Goal: Task Accomplishment & Management: Use online tool/utility

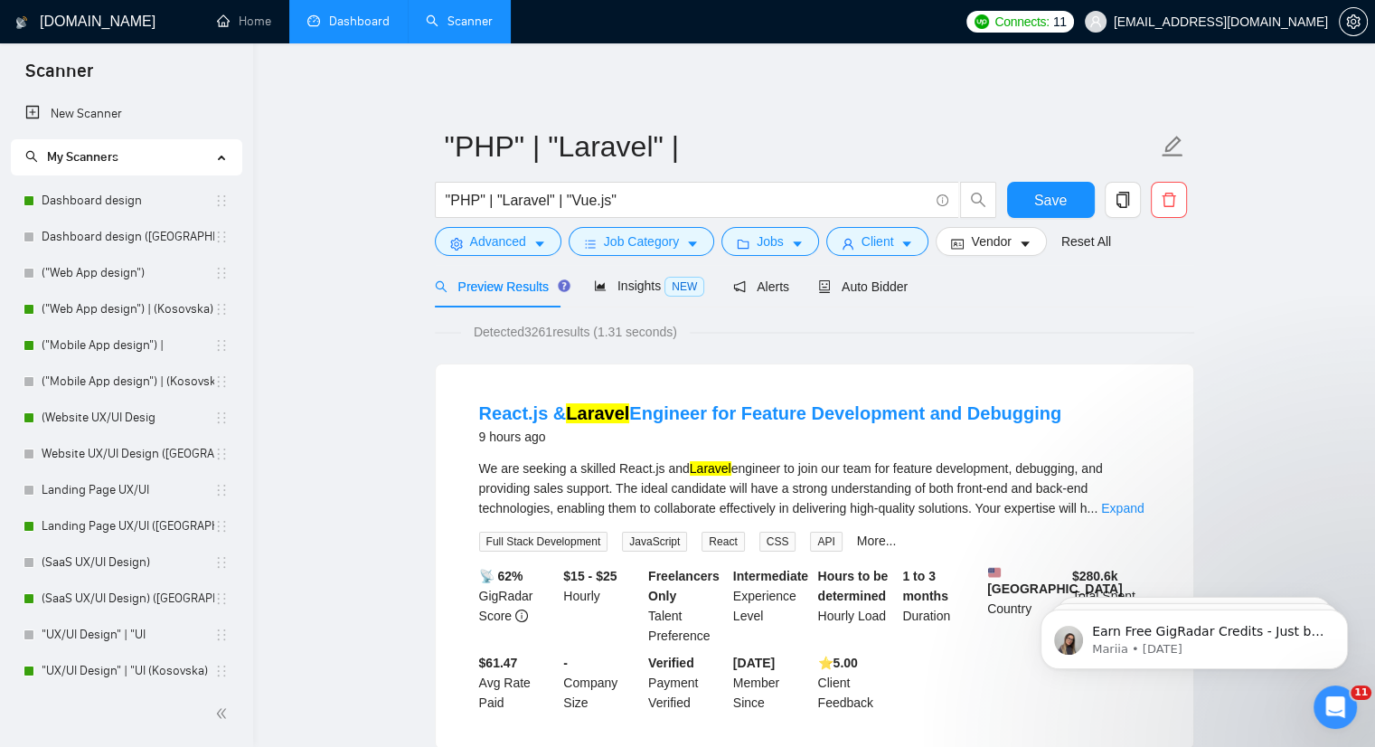
click at [340, 29] on link "Dashboard" at bounding box center [348, 21] width 82 height 15
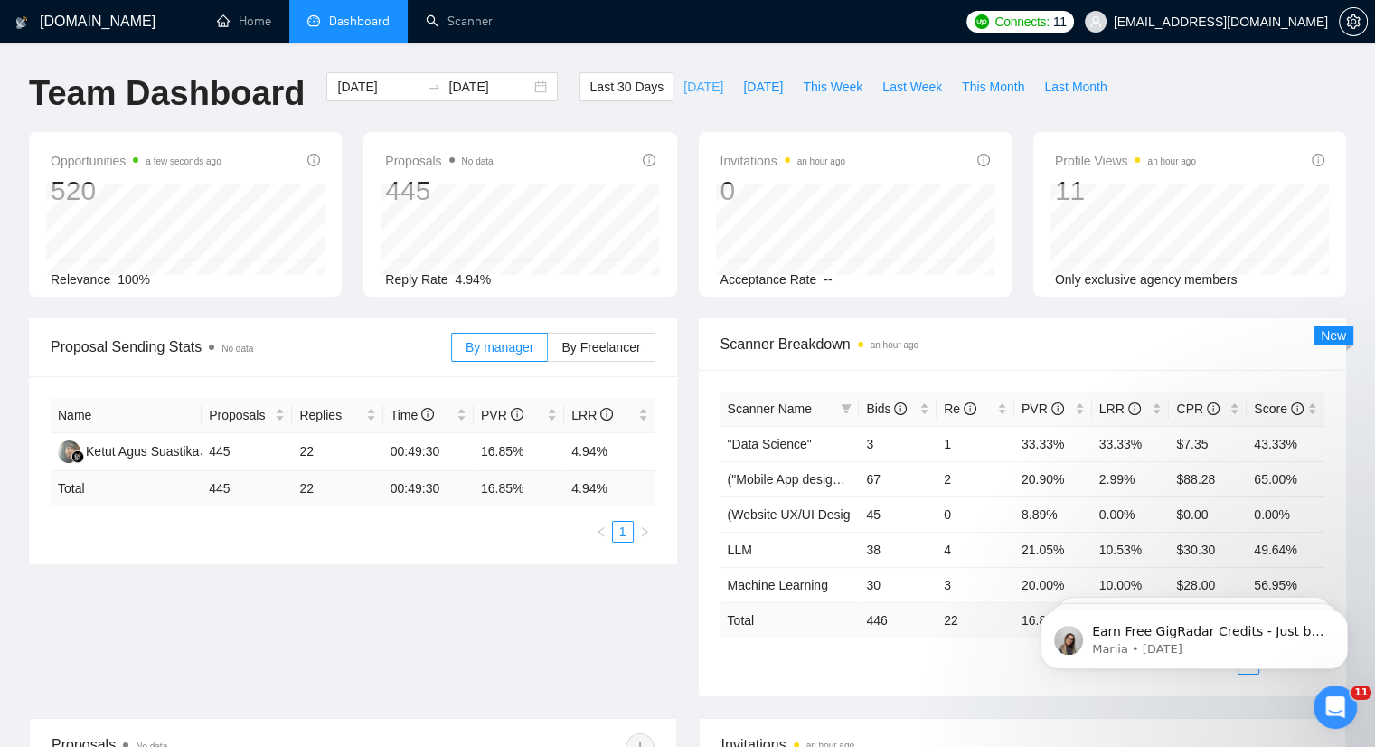
click at [684, 85] on span "[DATE]" at bounding box center [704, 87] width 40 height 20
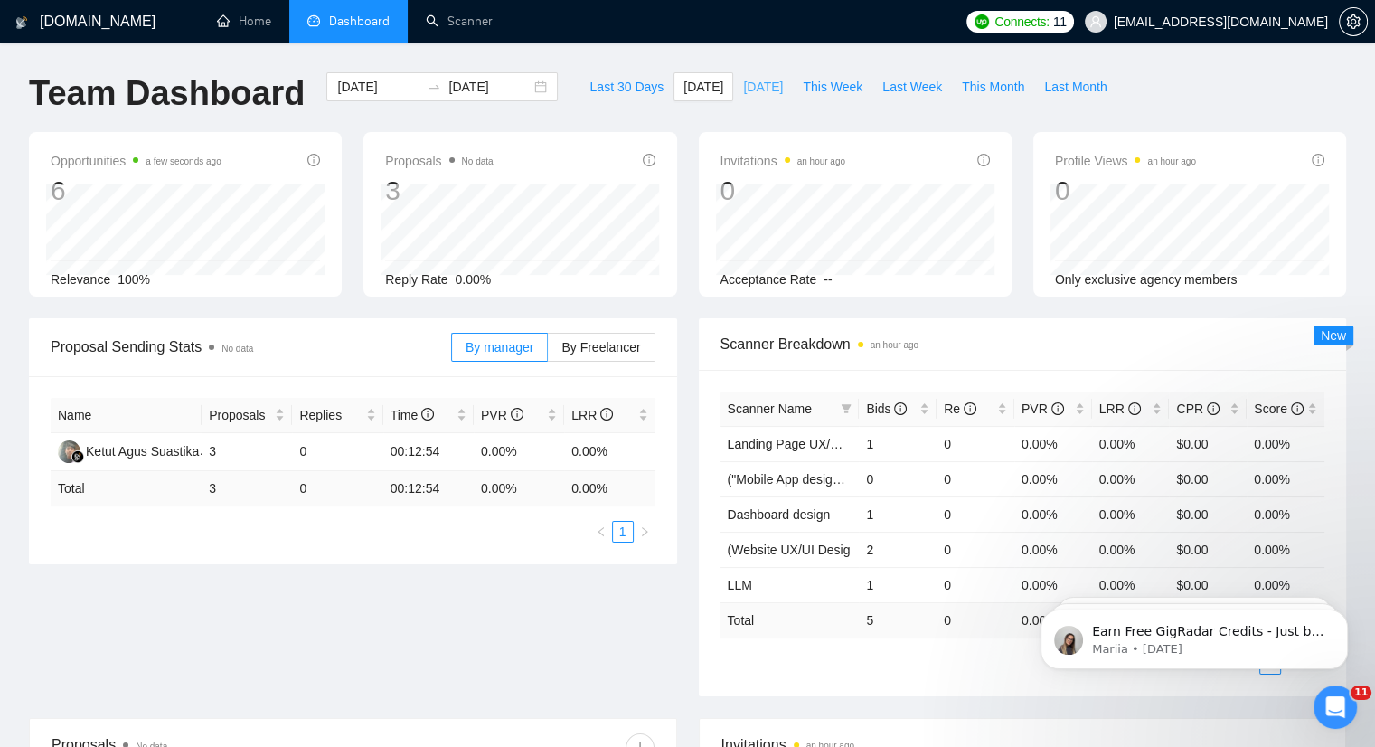
click at [743, 85] on span "[DATE]" at bounding box center [763, 87] width 40 height 20
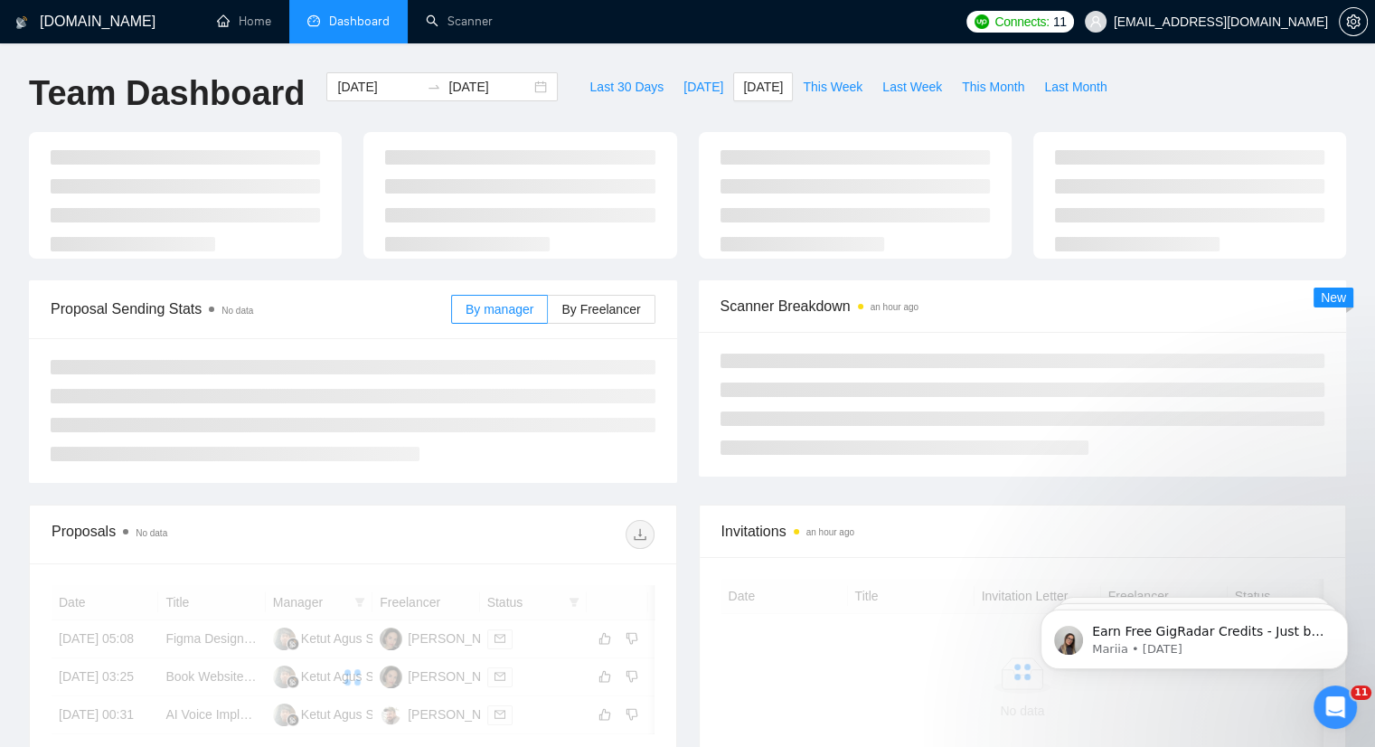
type input "[DATE]"
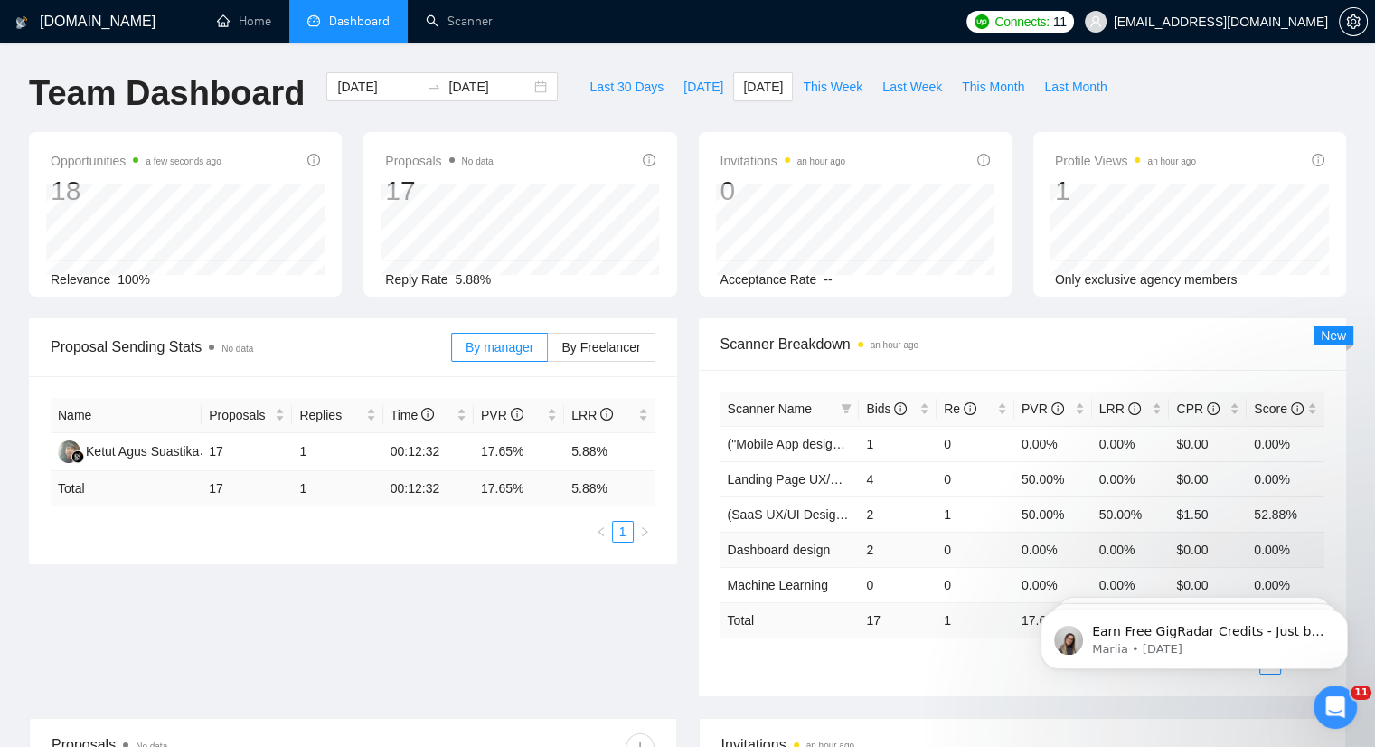
scroll to position [90, 0]
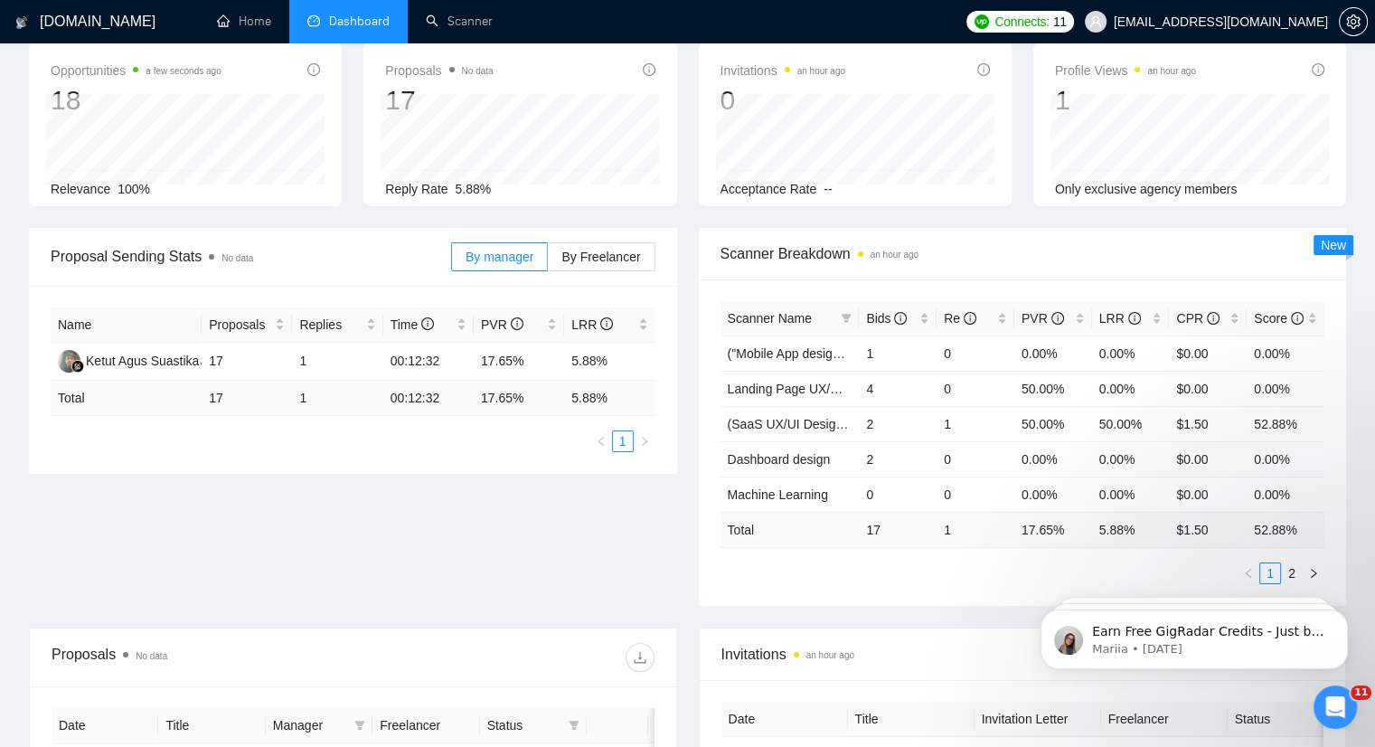
click at [1291, 571] on iframe at bounding box center [1195, 634] width 362 height 127
click at [1312, 568] on icon "right" at bounding box center [1313, 573] width 11 height 11
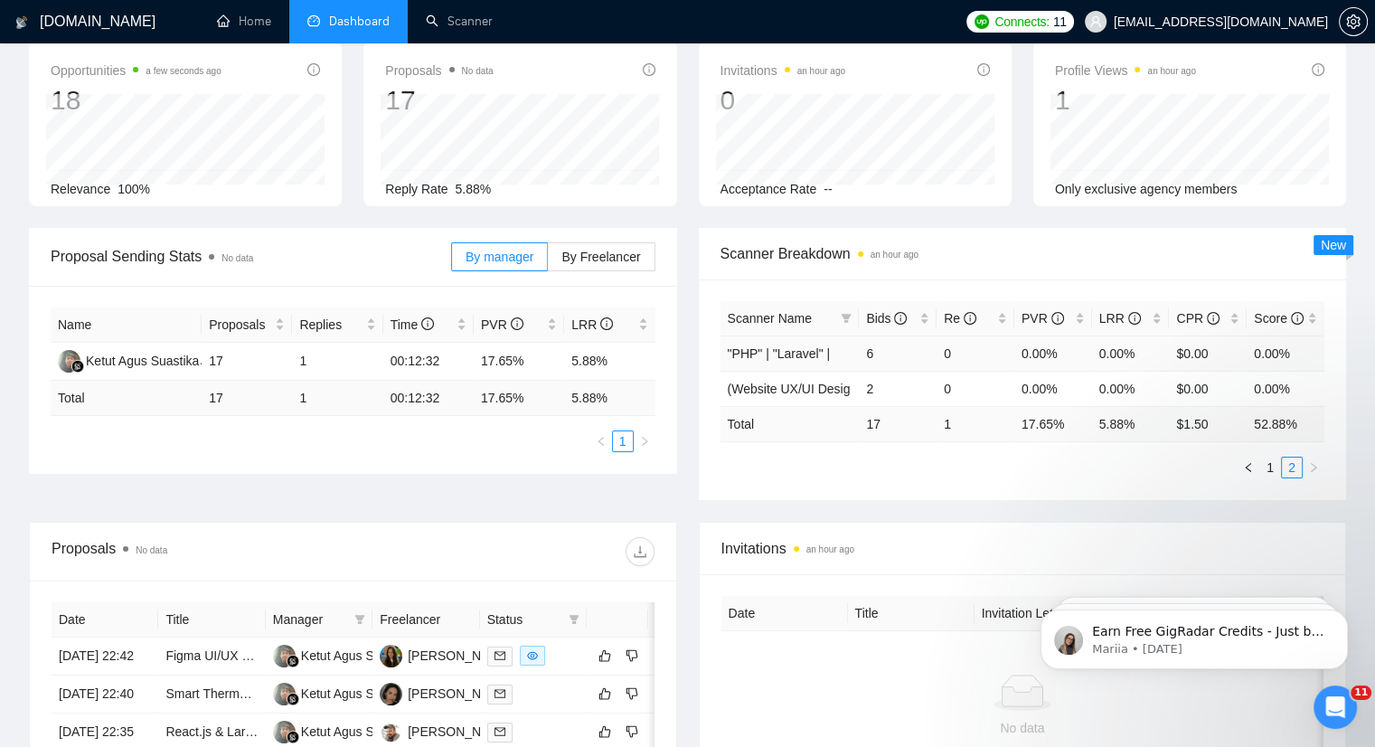
click at [879, 346] on td "6" at bounding box center [898, 352] width 78 height 35
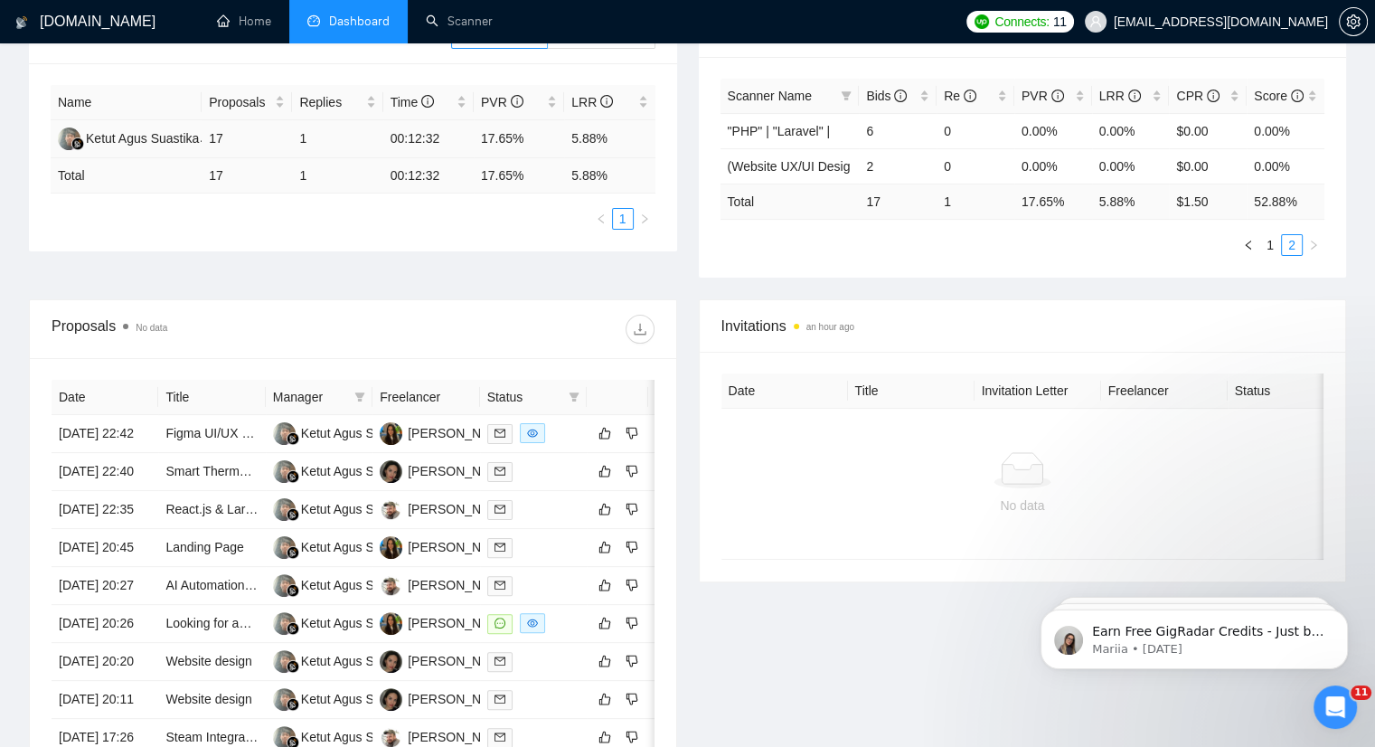
scroll to position [452, 0]
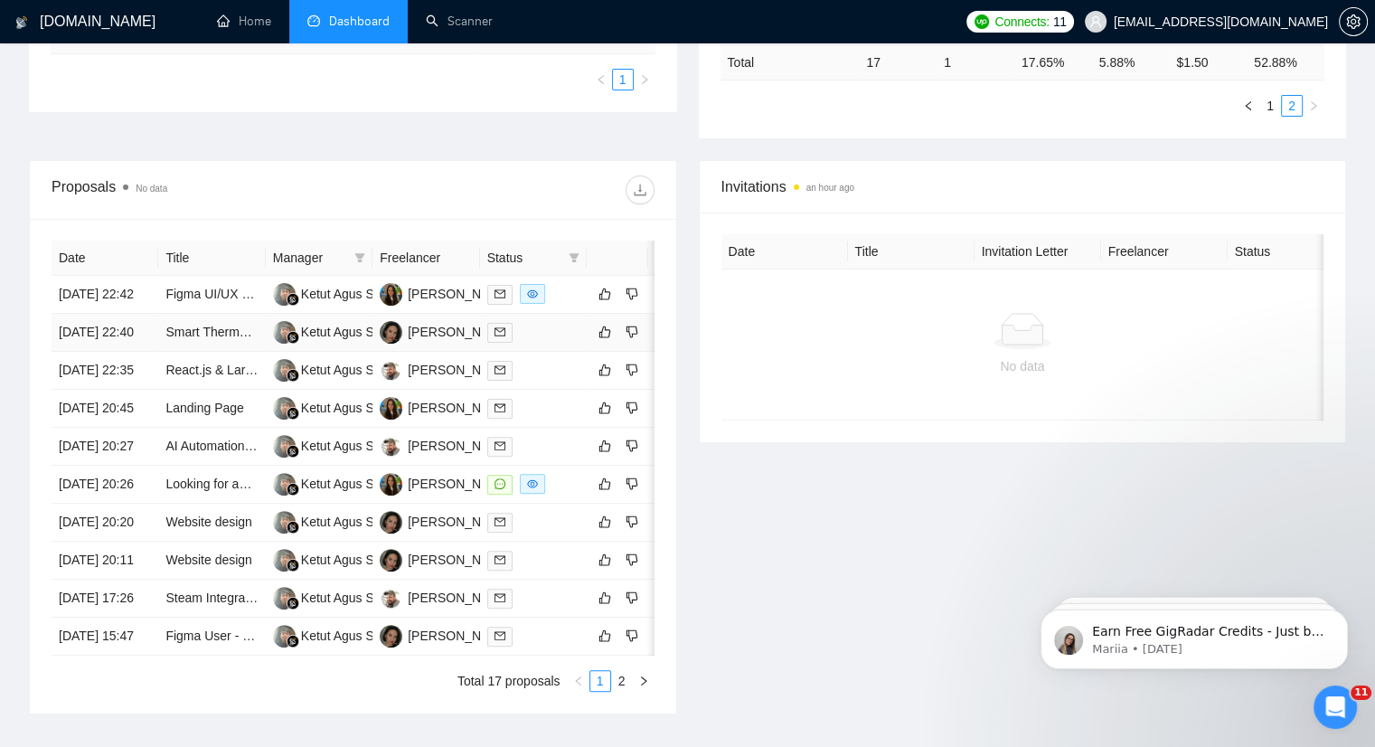
drag, startPoint x: 445, startPoint y: 340, endPoint x: 239, endPoint y: 197, distance: 250.8
click at [239, 197] on div "Proposals No data" at bounding box center [202, 189] width 301 height 29
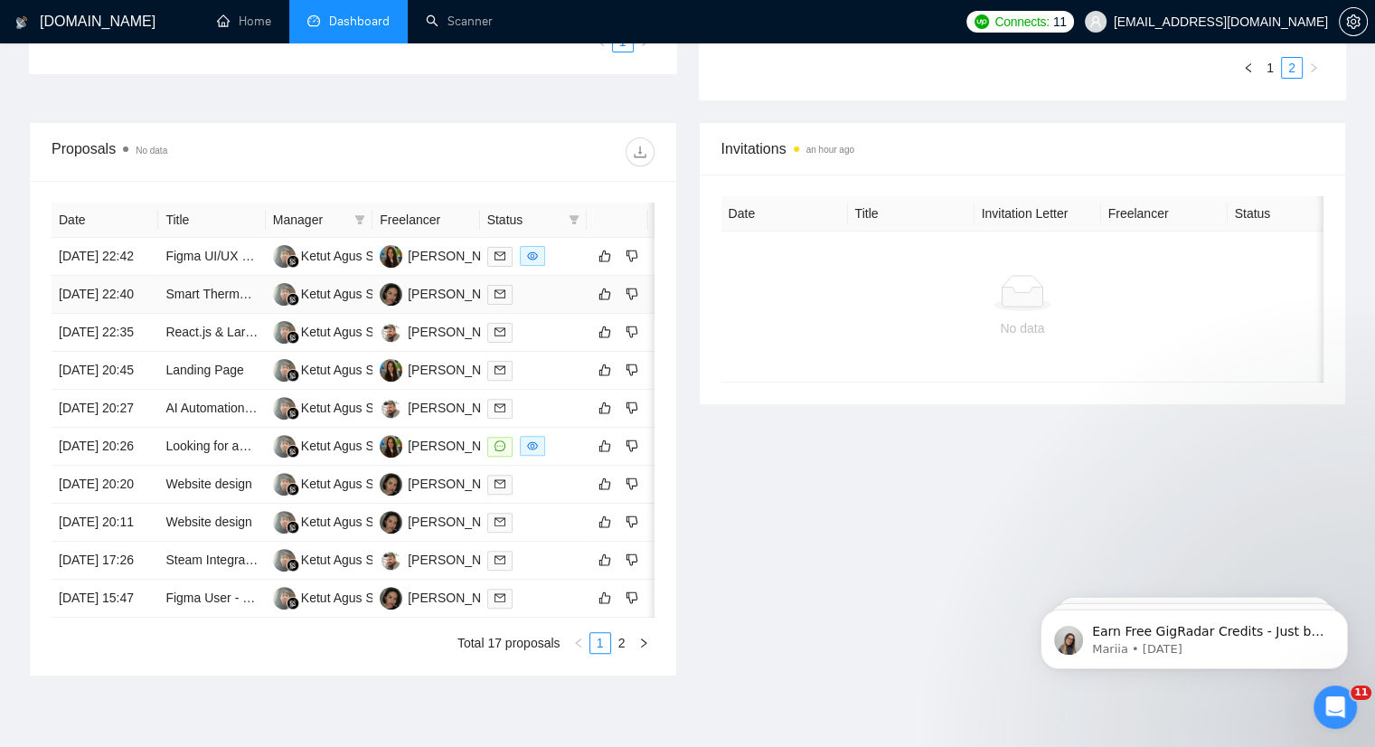
scroll to position [633, 0]
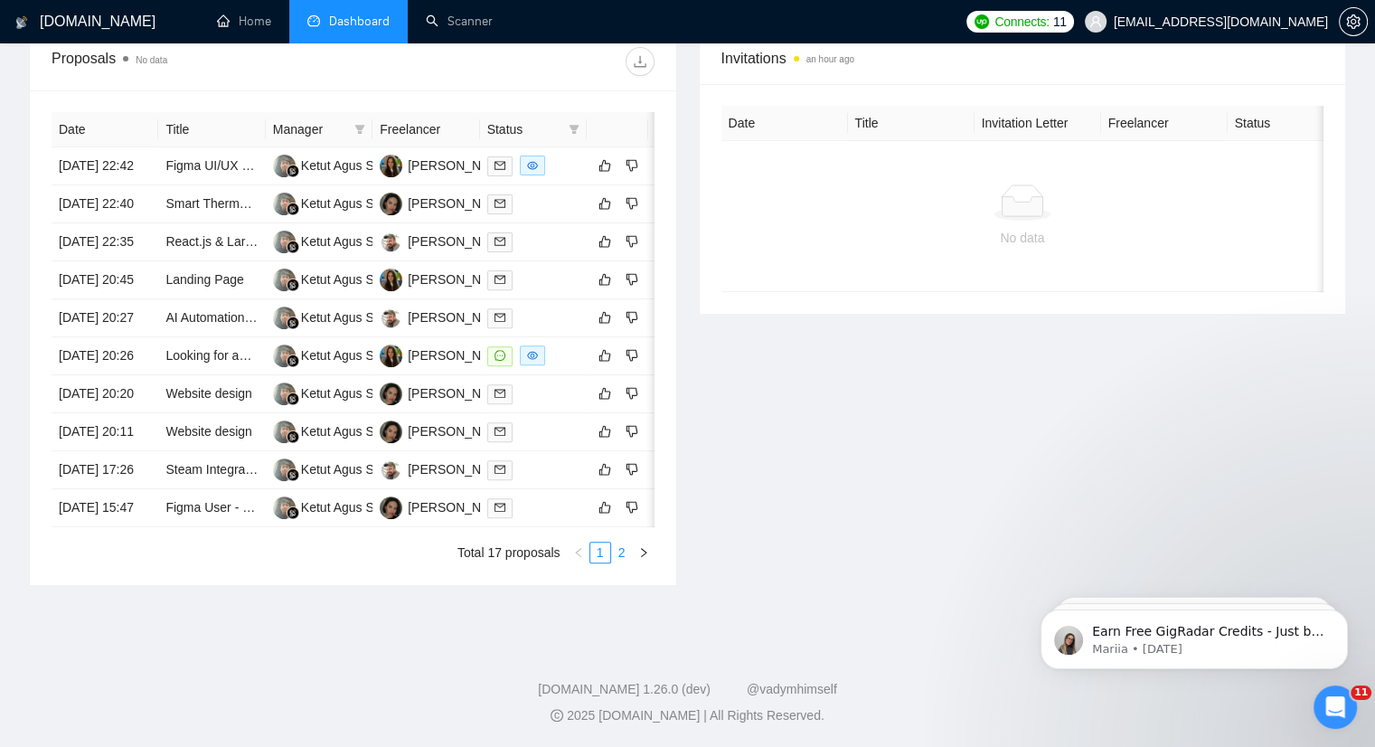
click at [619, 562] on link "2" at bounding box center [622, 553] width 20 height 20
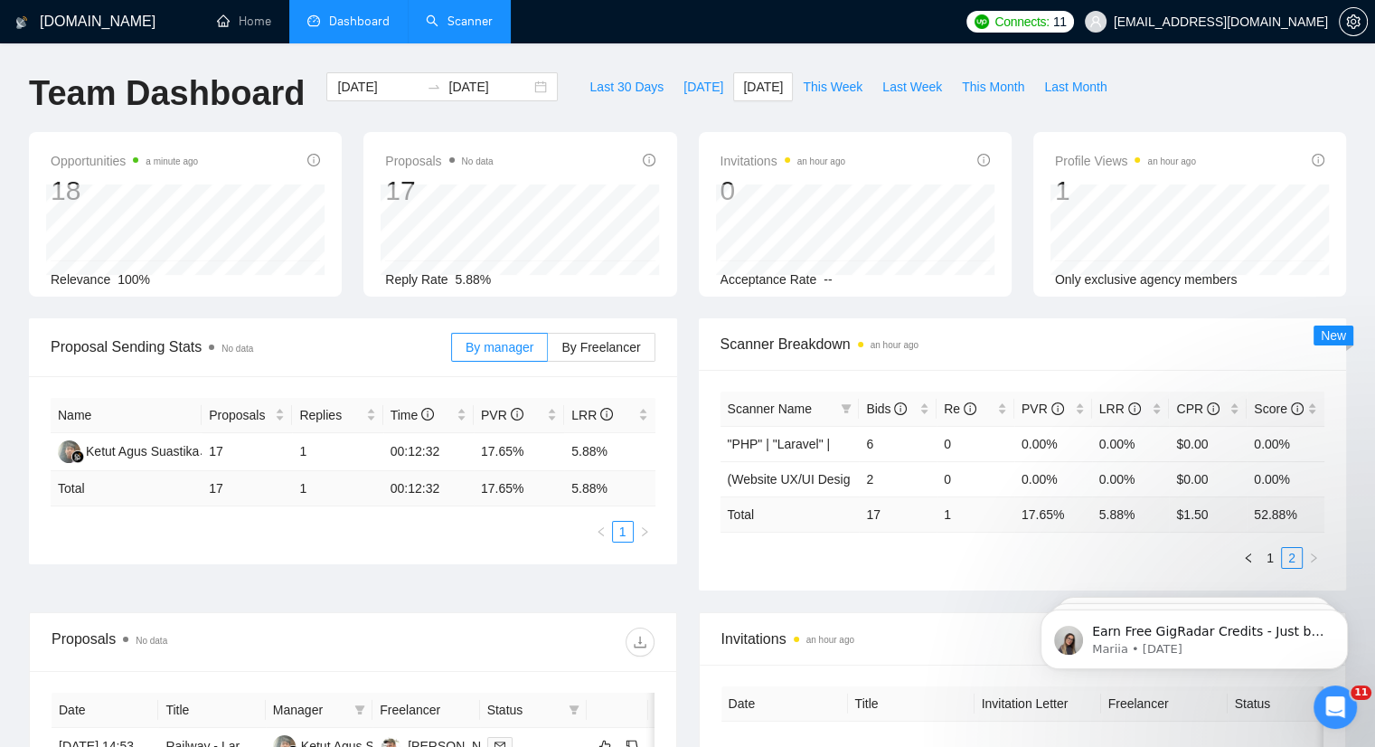
click at [483, 29] on link "Scanner" at bounding box center [459, 21] width 67 height 15
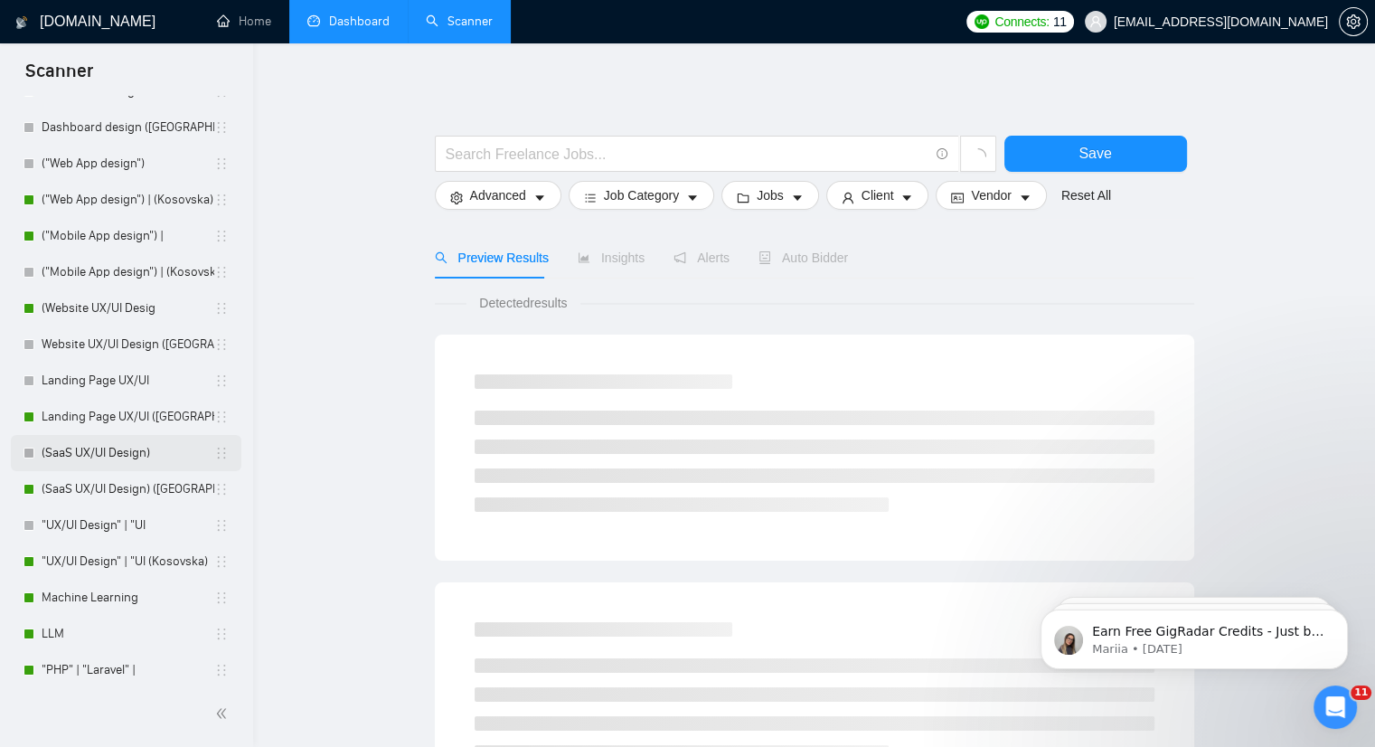
scroll to position [117, 0]
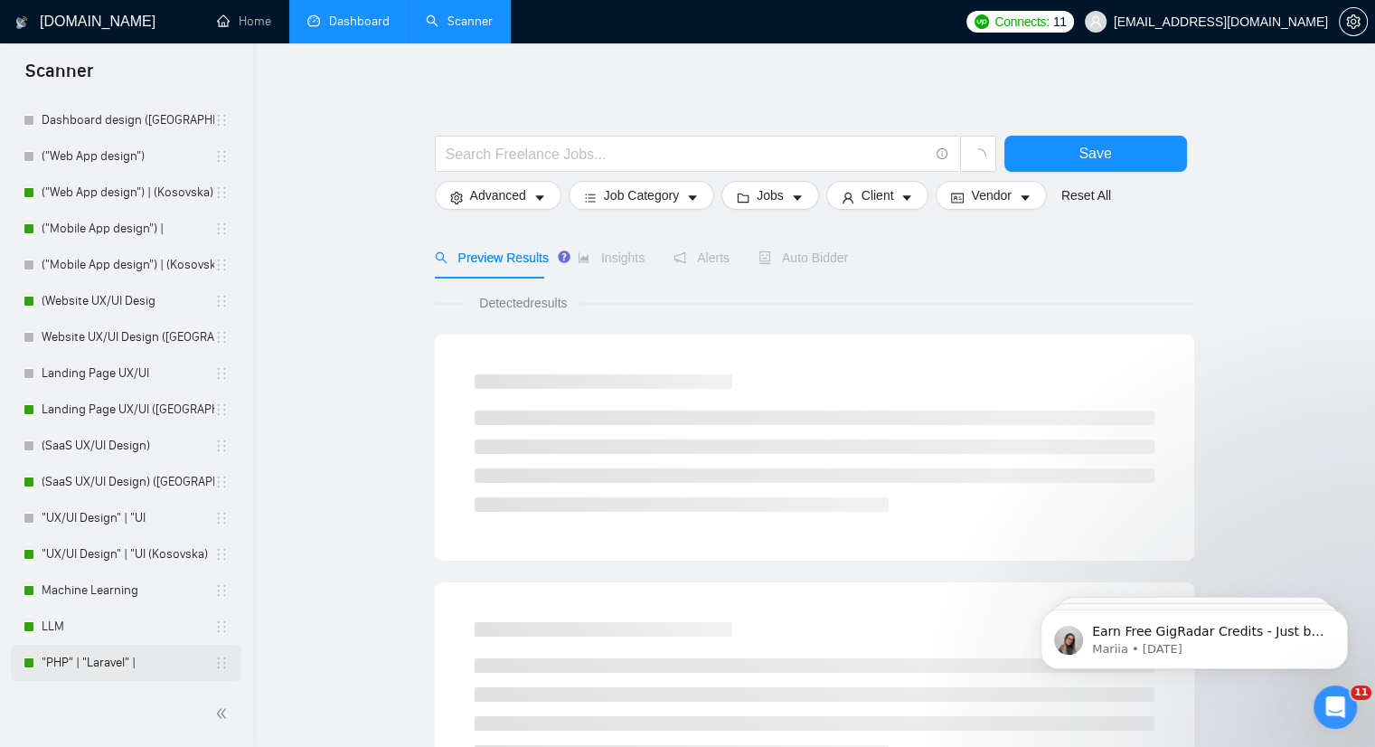
click at [83, 664] on link ""PHP" | "Laravel" |" at bounding box center [128, 663] width 173 height 36
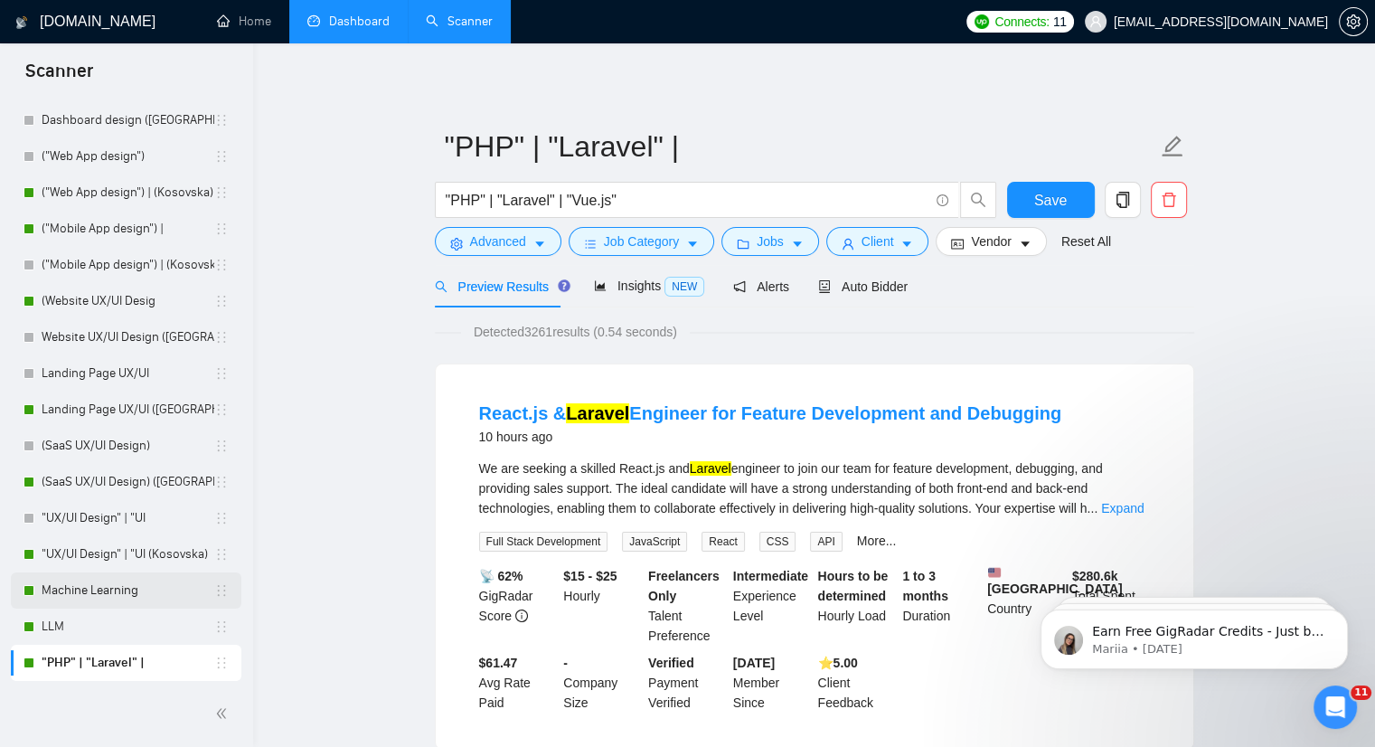
click at [98, 600] on link "Machine Learning" at bounding box center [128, 590] width 173 height 36
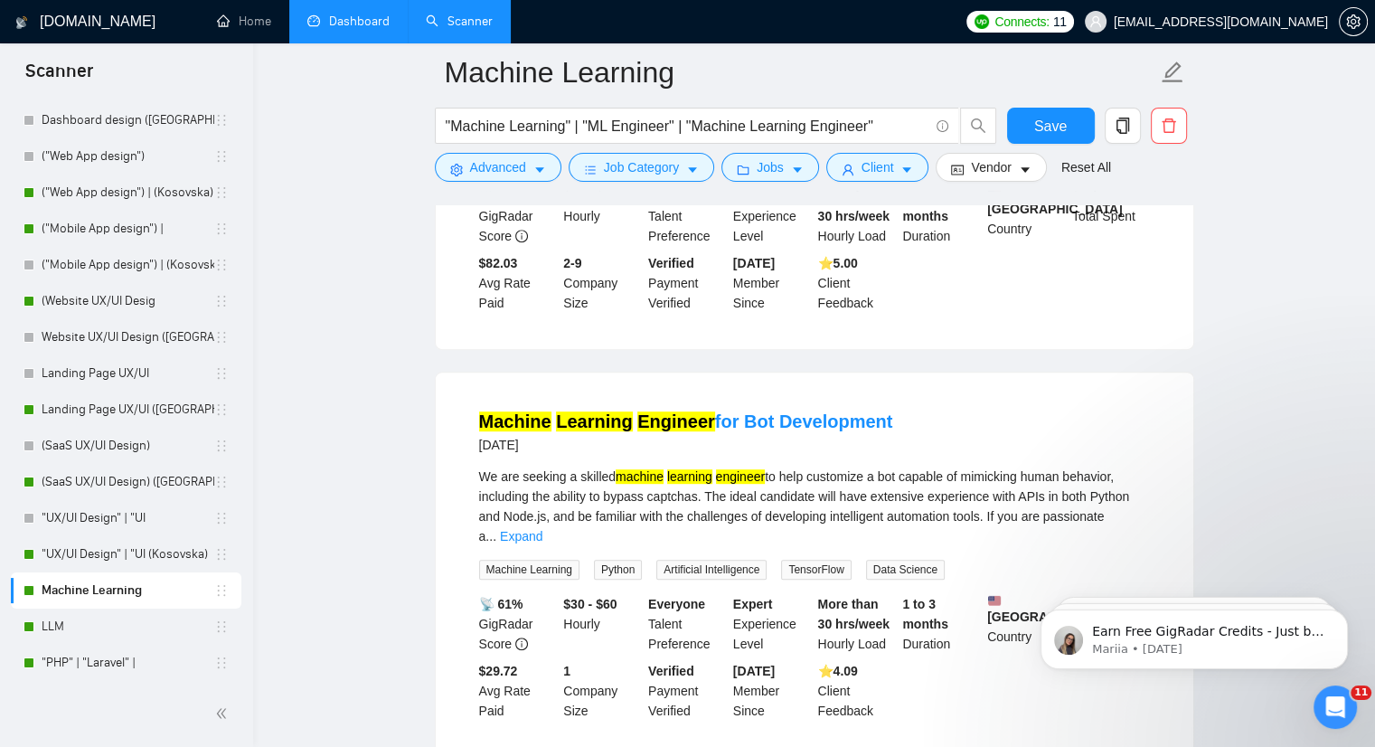
scroll to position [814, 0]
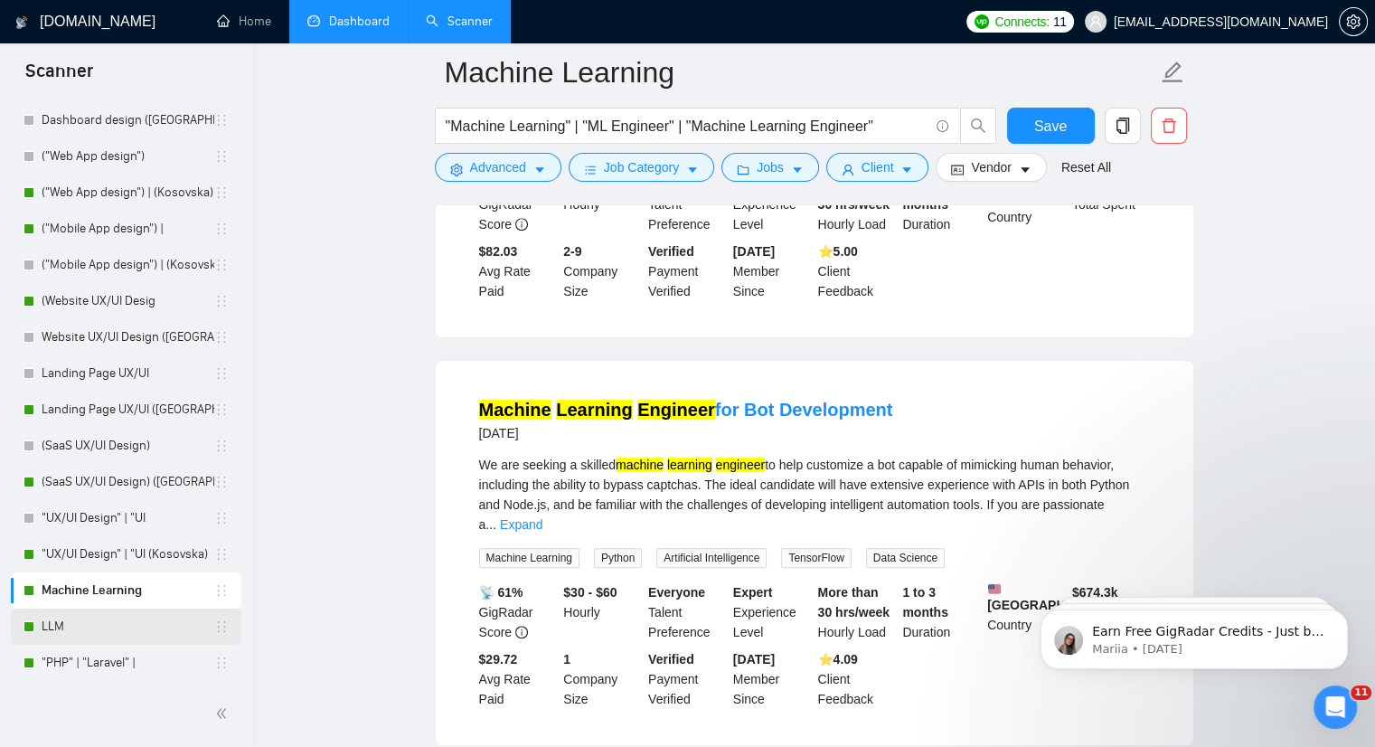
click at [92, 628] on link "LLM" at bounding box center [128, 627] width 173 height 36
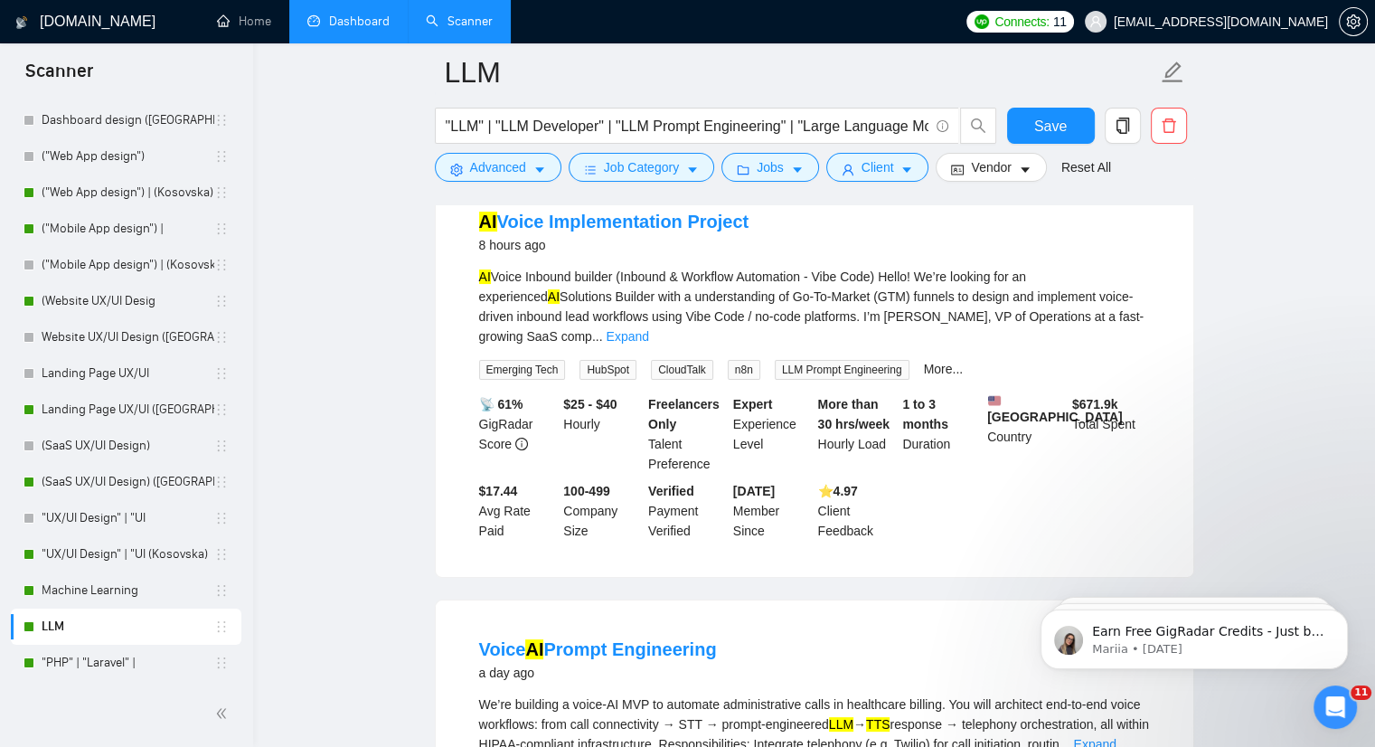
scroll to position [362, 0]
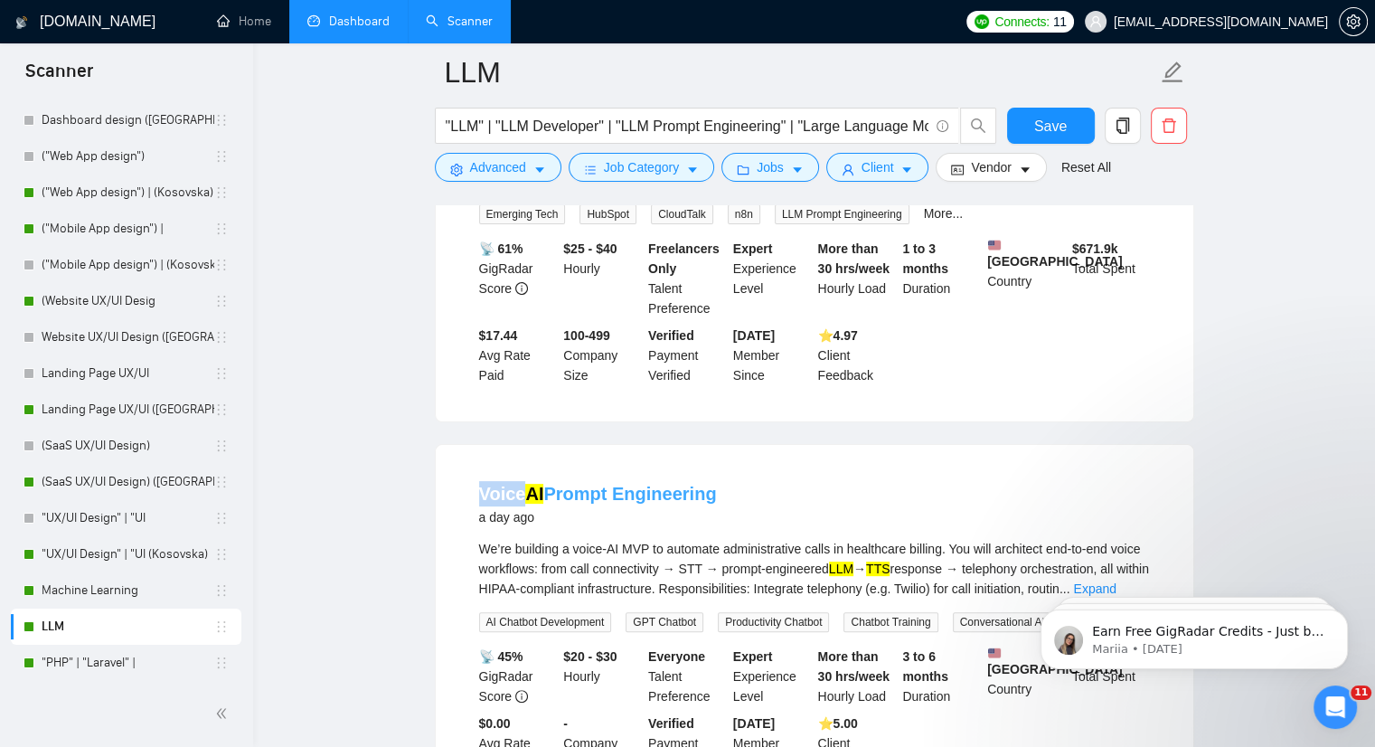
drag, startPoint x: 469, startPoint y: 471, endPoint x: 522, endPoint y: 482, distance: 53.6
click at [522, 482] on li "Voice AI Prompt Engineering a day ago We’re building a voice-AI MVP to automate…" at bounding box center [815, 627] width 714 height 321
copy link "Voice"
click at [538, 176] on icon "caret-down" at bounding box center [540, 170] width 13 height 13
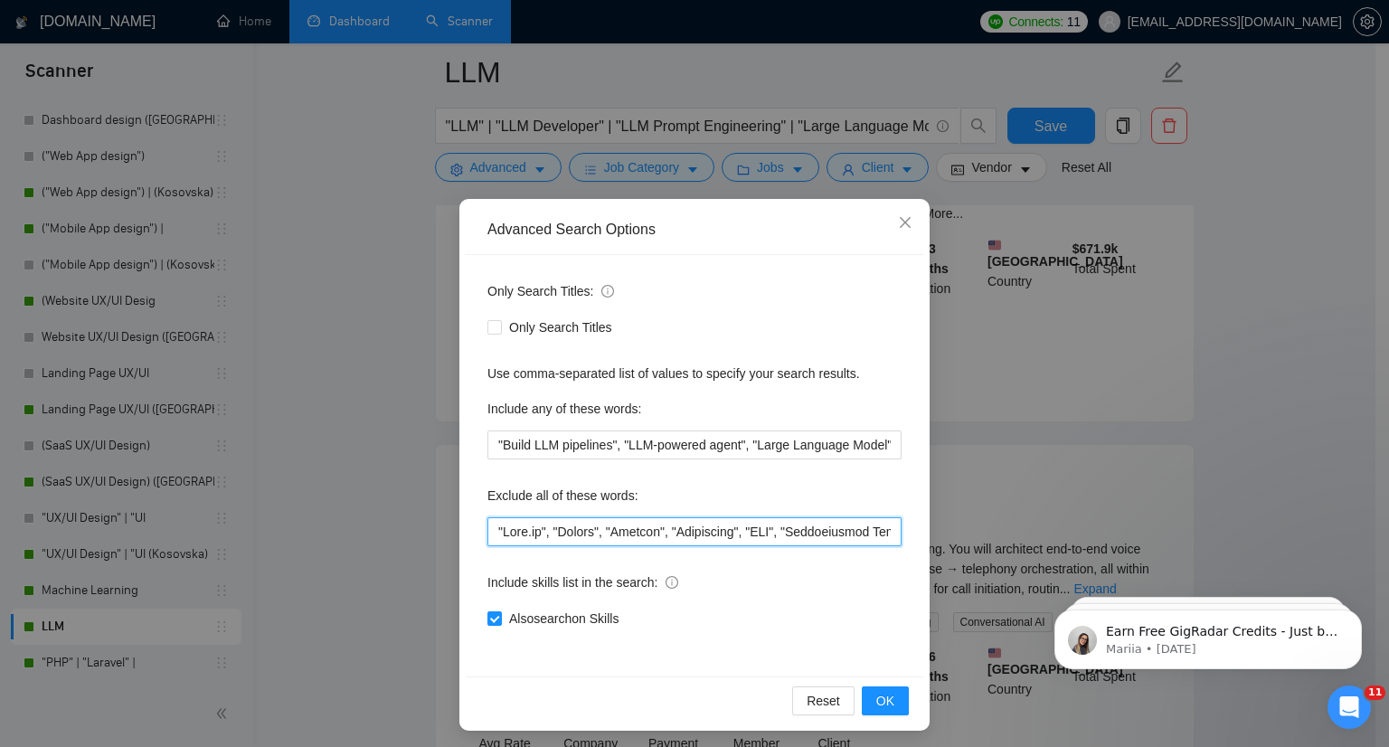
click at [487, 537] on input "text" at bounding box center [694, 531] width 414 height 29
click at [354, 351] on div "Advanced Search Options Only Search Titles: Only Search Titles Use comma-separa…" at bounding box center [694, 373] width 1389 height 747
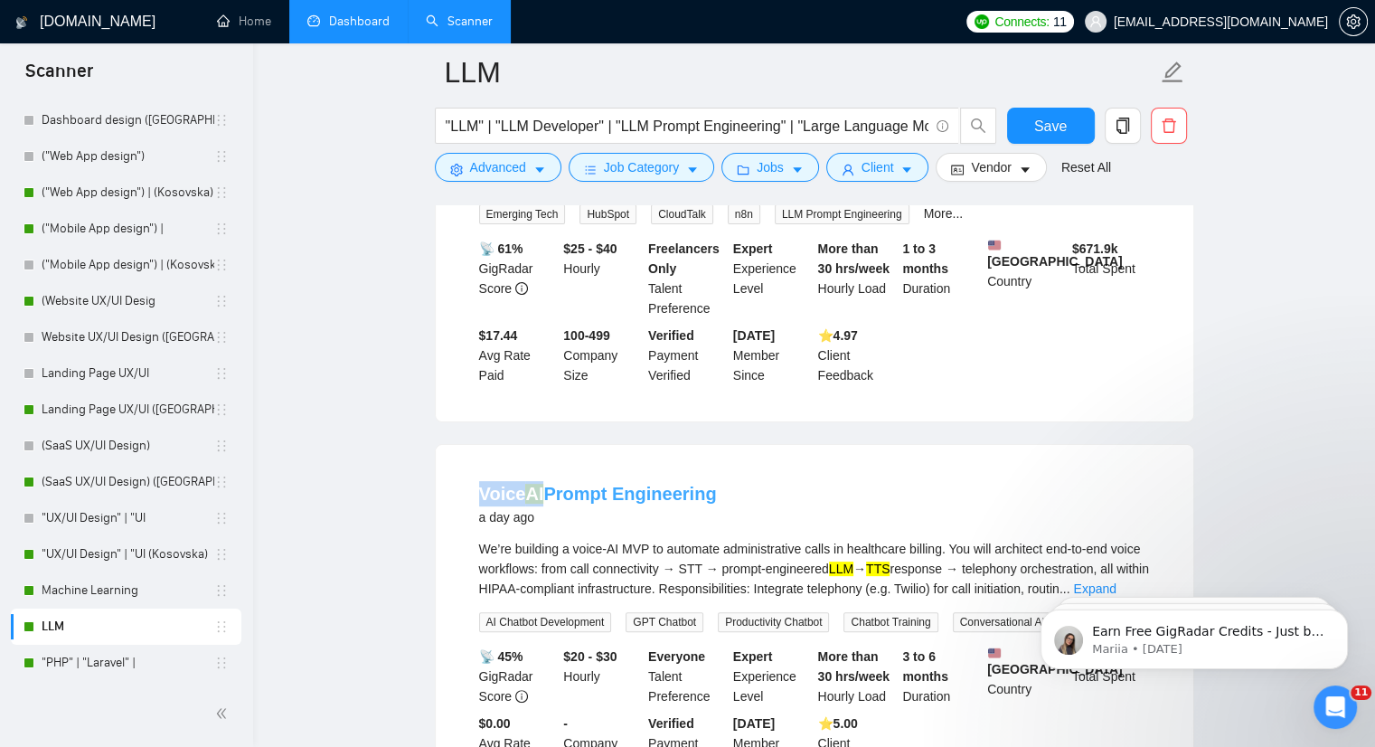
drag, startPoint x: 470, startPoint y: 475, endPoint x: 529, endPoint y: 477, distance: 58.8
click at [546, 477] on li "Voice AI Prompt Engineering a day ago We’re building a voice-AI MVP to automate…" at bounding box center [815, 627] width 714 height 321
copy link "Voice AI"
click at [514, 175] on span "Advanced" at bounding box center [498, 167] width 56 height 20
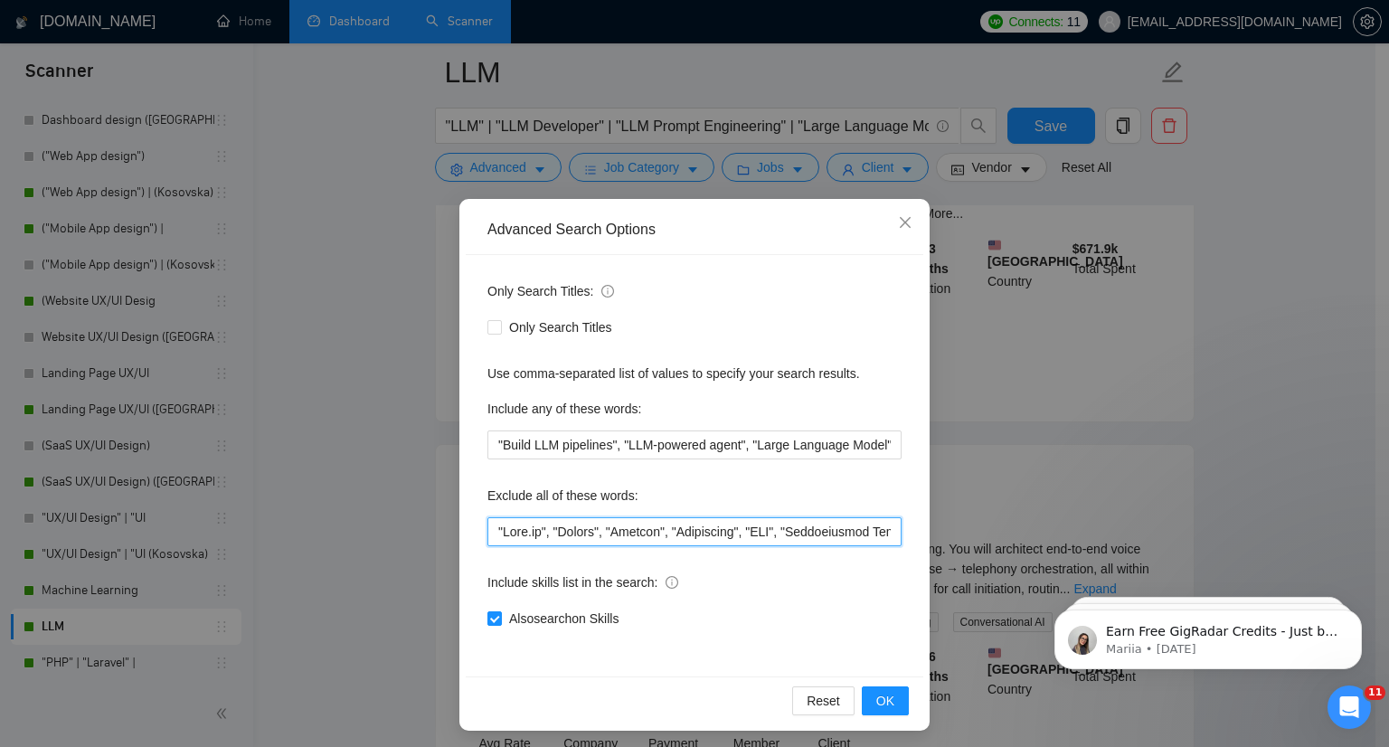
click at [487, 529] on input "text" at bounding box center [694, 531] width 414 height 29
paste input "Voice AI"
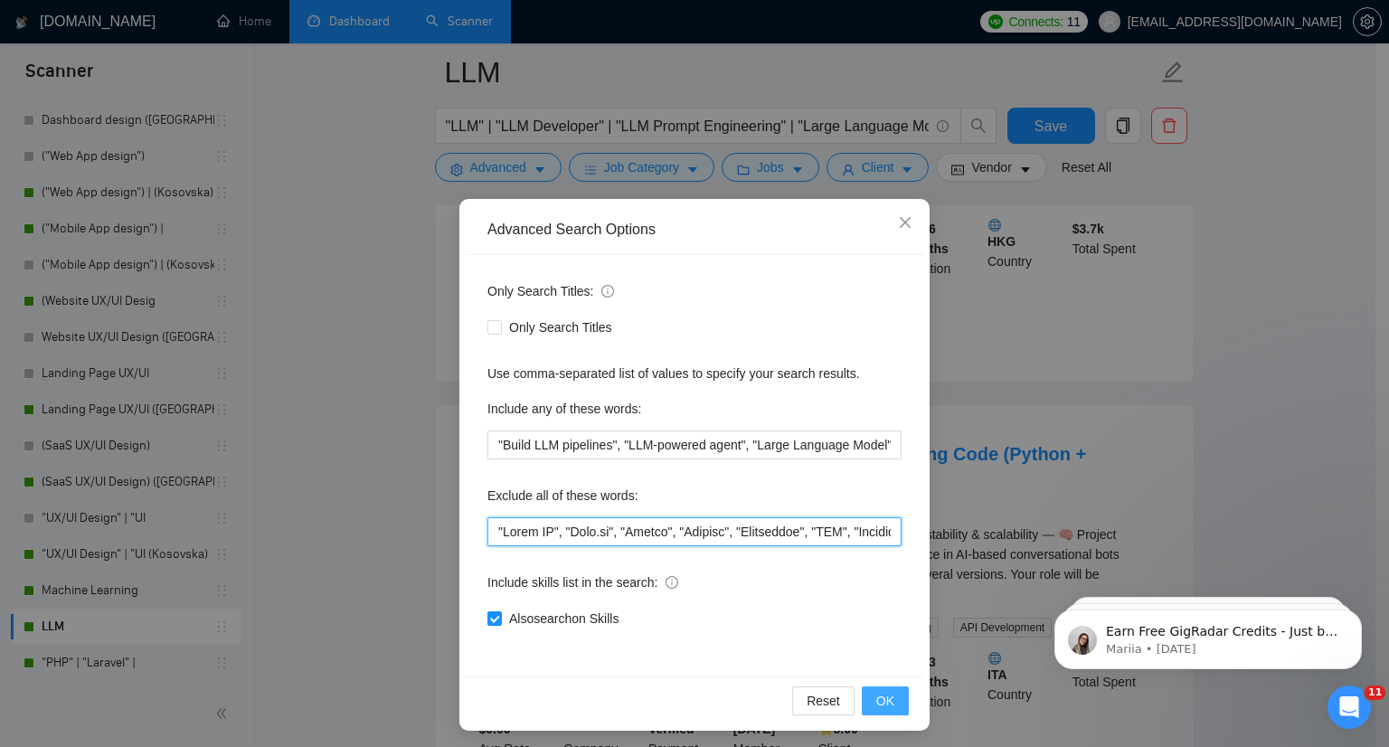
type input ""Voice AI", "[PERSON_NAME]", "[PERSON_NAME]", "Blender", "Javascript", "CSS", "…"
click at [876, 707] on span "OK" at bounding box center [885, 701] width 18 height 20
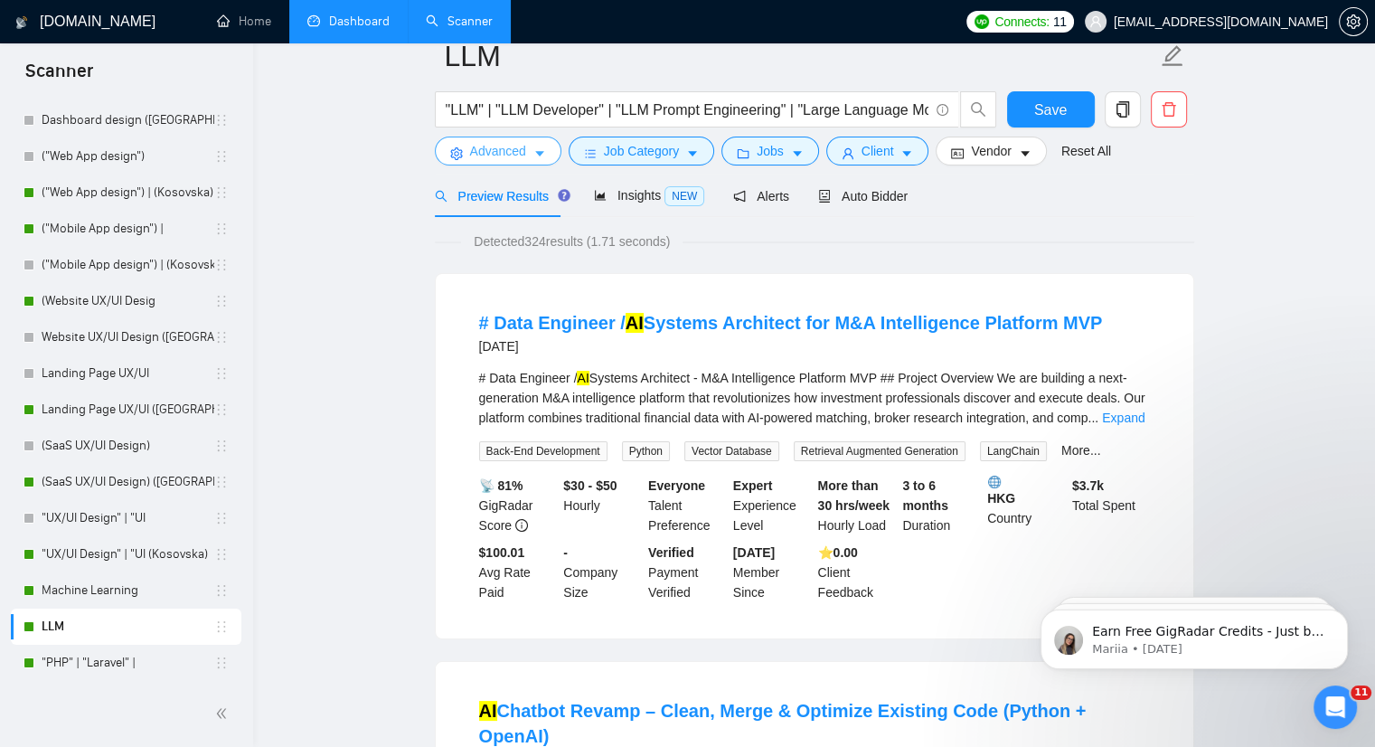
scroll to position [0, 0]
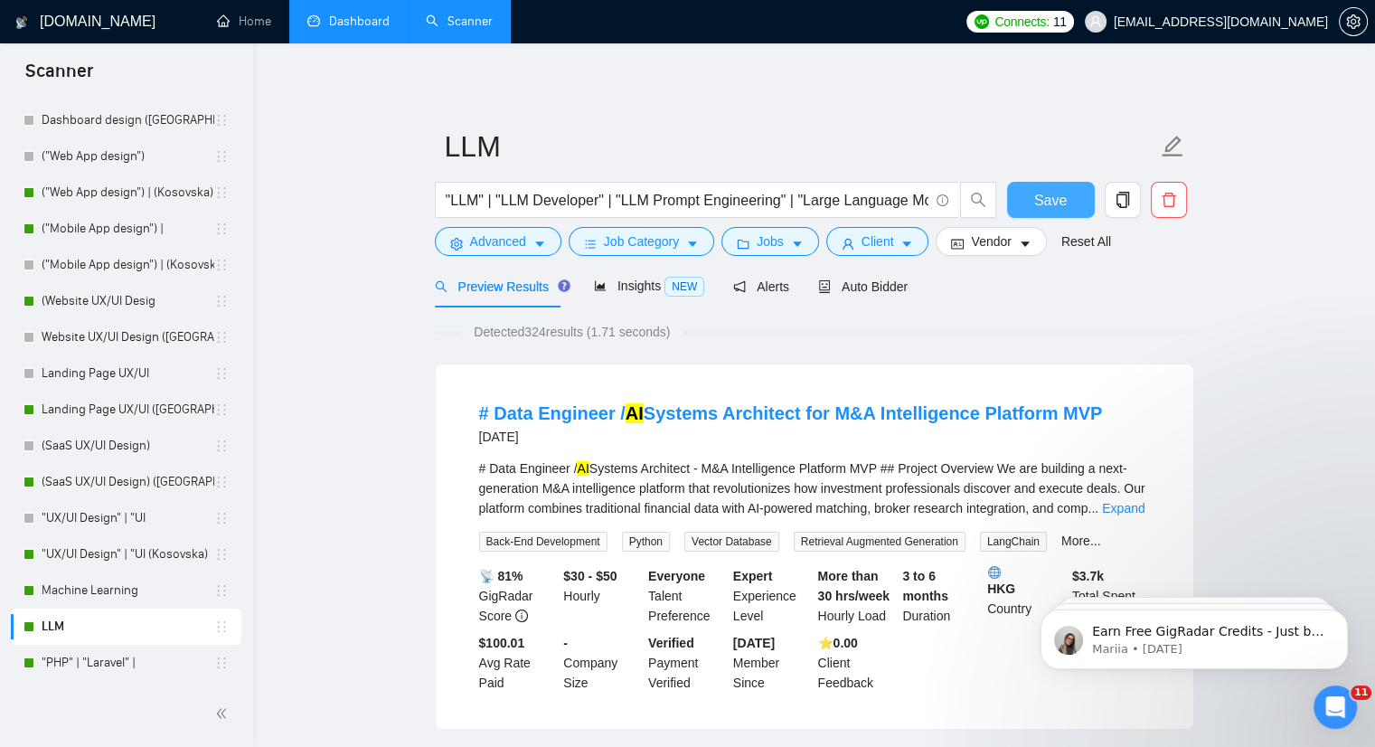
click at [1044, 196] on span "Save" at bounding box center [1050, 200] width 33 height 23
